Goal: Transaction & Acquisition: Subscribe to service/newsletter

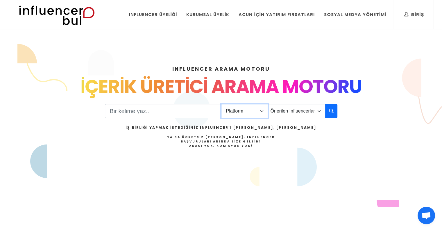
click at [244, 112] on select "Platform Instagram Facebook Youtube Tiktok Twitter Twitch" at bounding box center [244, 111] width 47 height 14
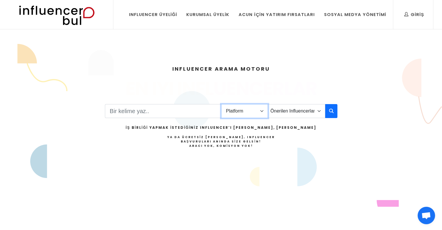
select select "1"
click at [221, 104] on select "Platform Instagram Facebook Youtube Tiktok Twitter Twitch" at bounding box center [244, 111] width 47 height 14
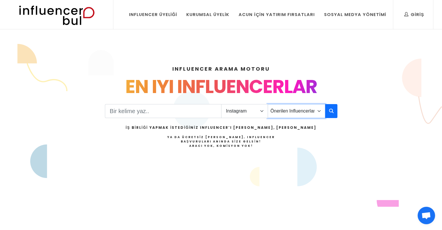
click at [295, 110] on select "Önerilen Influencerlar Aile & Çocuk & Ebeveyn Alışveriş & Giyim & Aksesuar Arab…" at bounding box center [297, 111] width 58 height 14
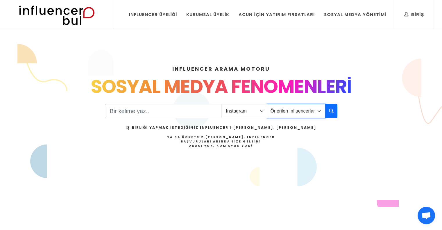
click at [268, 104] on select "Önerilen Influencerlar Aile & Çocuk & Ebeveyn Alışveriş & Giyim & Aksesuar Arab…" at bounding box center [297, 111] width 58 height 14
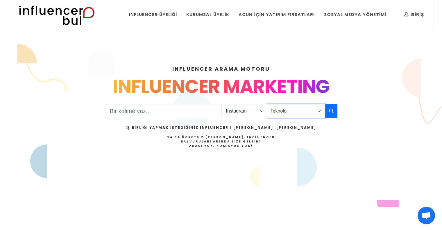
click at [298, 108] on select "Önerilen Influencerlar Aile & Çocuk & Ebeveyn Alışveriş & Giyim & Aksesuar Arab…" at bounding box center [297, 111] width 58 height 14
select select "45"
click at [268, 104] on select "Önerilen Influencerlar Aile & Çocuk & Ebeveyn Alışveriş & Giyim & Aksesuar Arab…" at bounding box center [297, 111] width 58 height 14
click at [154, 112] on input "Search" at bounding box center [163, 111] width 117 height 14
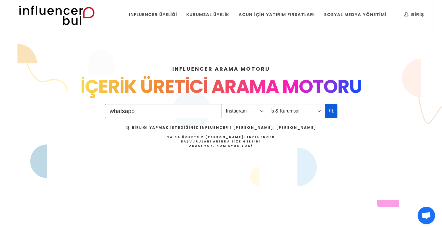
type input "whatsapp"
click at [331, 110] on icon "button" at bounding box center [331, 110] width 5 height 7
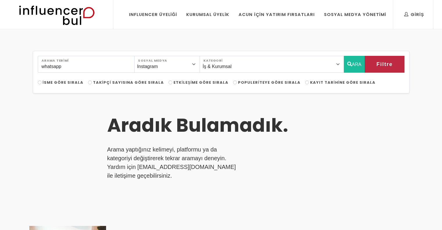
select select "45"
click at [75, 66] on input "whatsapp" at bounding box center [86, 64] width 97 height 17
type input "API"
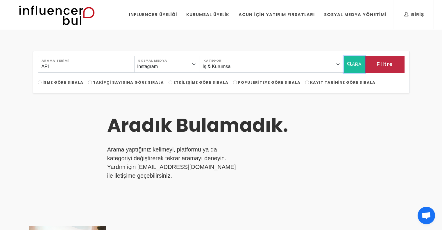
click at [356, 67] on button "ARA" at bounding box center [354, 64] width 21 height 17
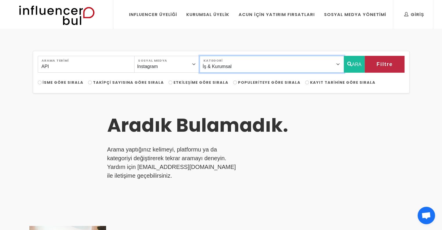
click at [325, 64] on select "Önerilen Influencerlar Aile & Çocuk & Ebeveyn Alışveriş & Giyim & Aksesuar Arab…" at bounding box center [272, 64] width 144 height 17
select select "40"
click at [215, 56] on select "Önerilen Influencerlar Aile & Çocuk & Ebeveyn Alışveriş & Giyim & Aksesuar Arab…" at bounding box center [272, 64] width 144 height 17
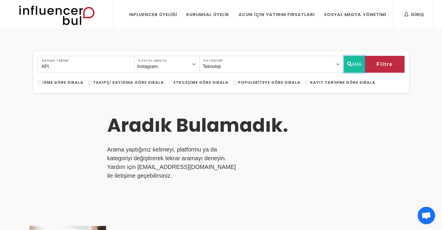
click at [352, 63] on button "ARA" at bounding box center [354, 64] width 21 height 17
click at [194, 67] on select "Instagram Facebook Youtube Tiktok Twitter Twitch" at bounding box center [167, 64] width 66 height 17
click at [88, 69] on input "API" at bounding box center [86, 64] width 97 height 17
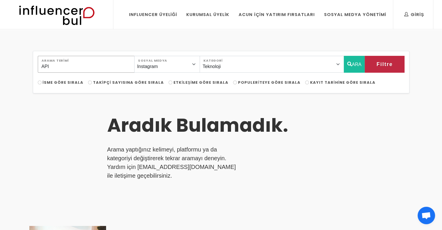
click at [88, 69] on input "API" at bounding box center [86, 64] width 97 height 17
type input "mesaj"
click at [358, 66] on button "ARA" at bounding box center [354, 64] width 21 height 17
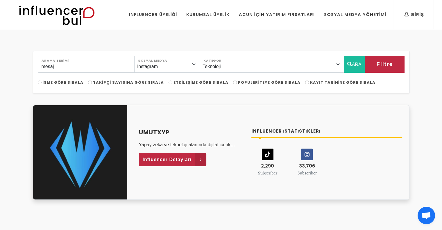
click at [202, 162] on icon at bounding box center [200, 159] width 11 height 13
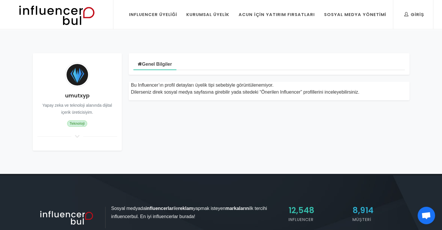
click at [78, 136] on icon at bounding box center [77, 136] width 7 height 5
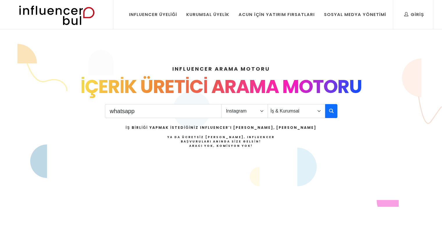
select select "1"
select select "45"
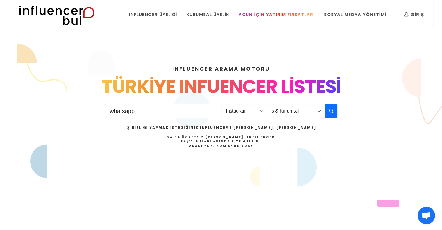
click at [294, 17] on div "Acun İçin Yatırım Fırsatları" at bounding box center [277, 14] width 76 height 6
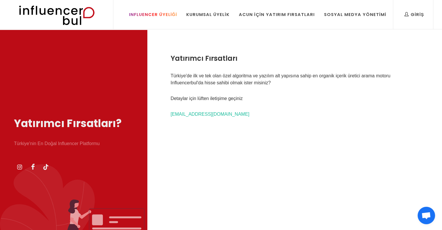
click at [173, 17] on div "Influencer Üyeliği" at bounding box center [153, 14] width 48 height 6
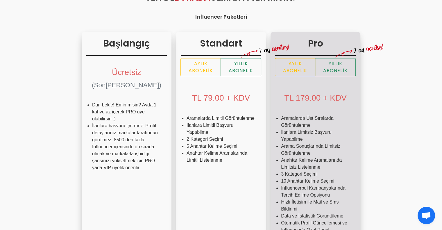
scroll to position [87, 0]
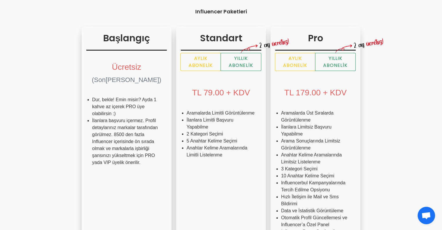
radio input "true"
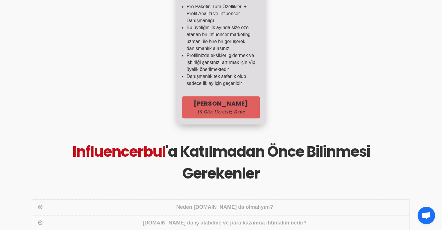
scroll to position [494, 0]
